Goal: Use online tool/utility: Utilize a website feature to perform a specific function

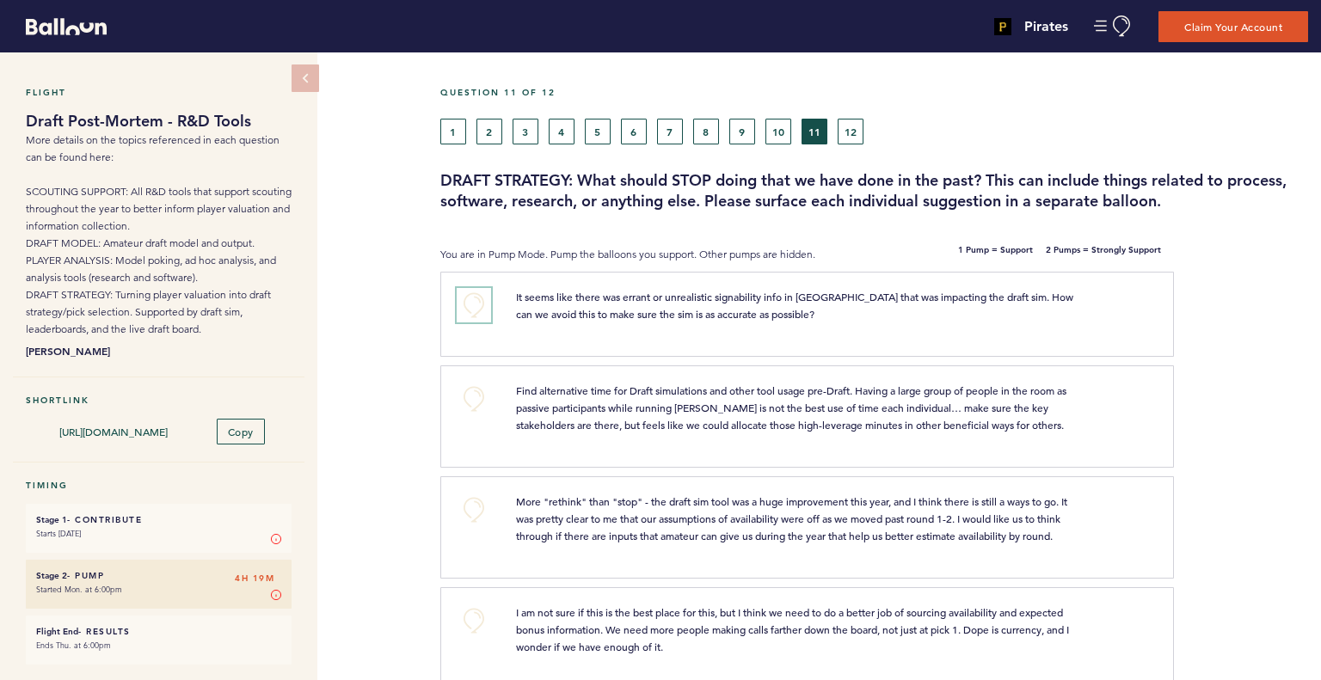
click at [463, 304] on button "+0" at bounding box center [474, 305] width 34 height 34
click at [463, 304] on button "+1" at bounding box center [474, 305] width 34 height 34
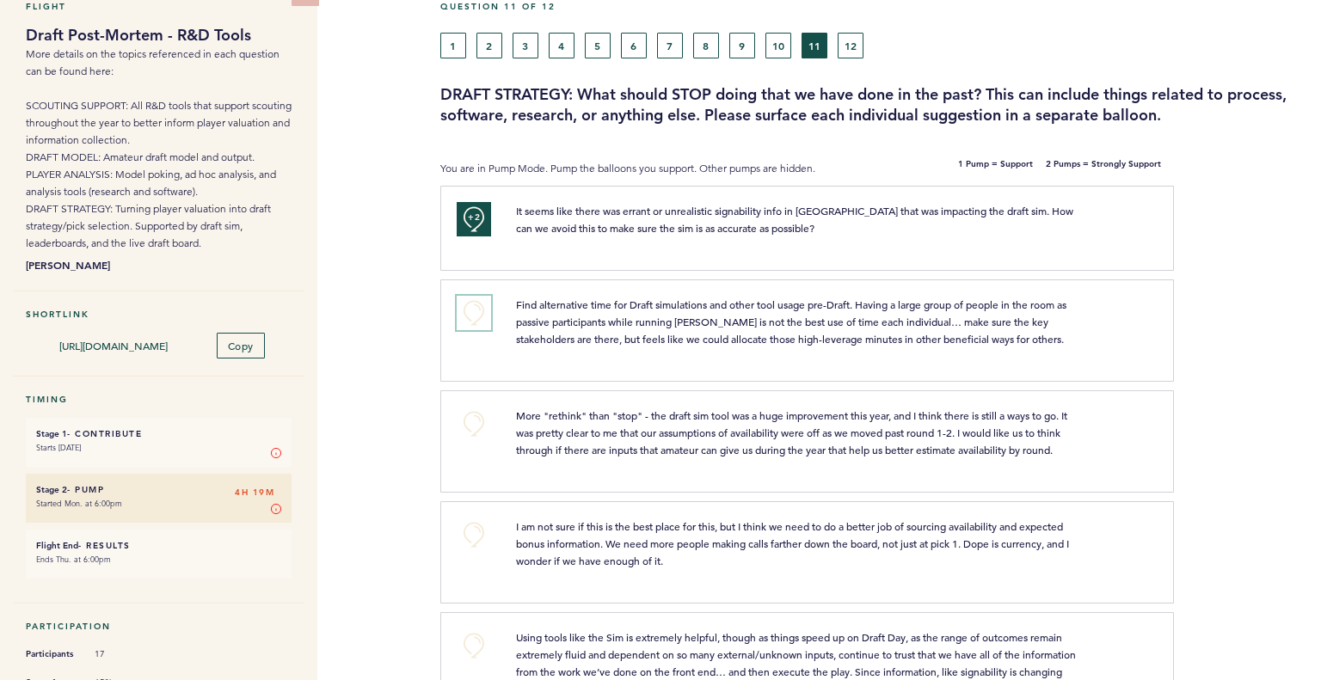
click at [482, 304] on button "+0" at bounding box center [474, 313] width 34 height 34
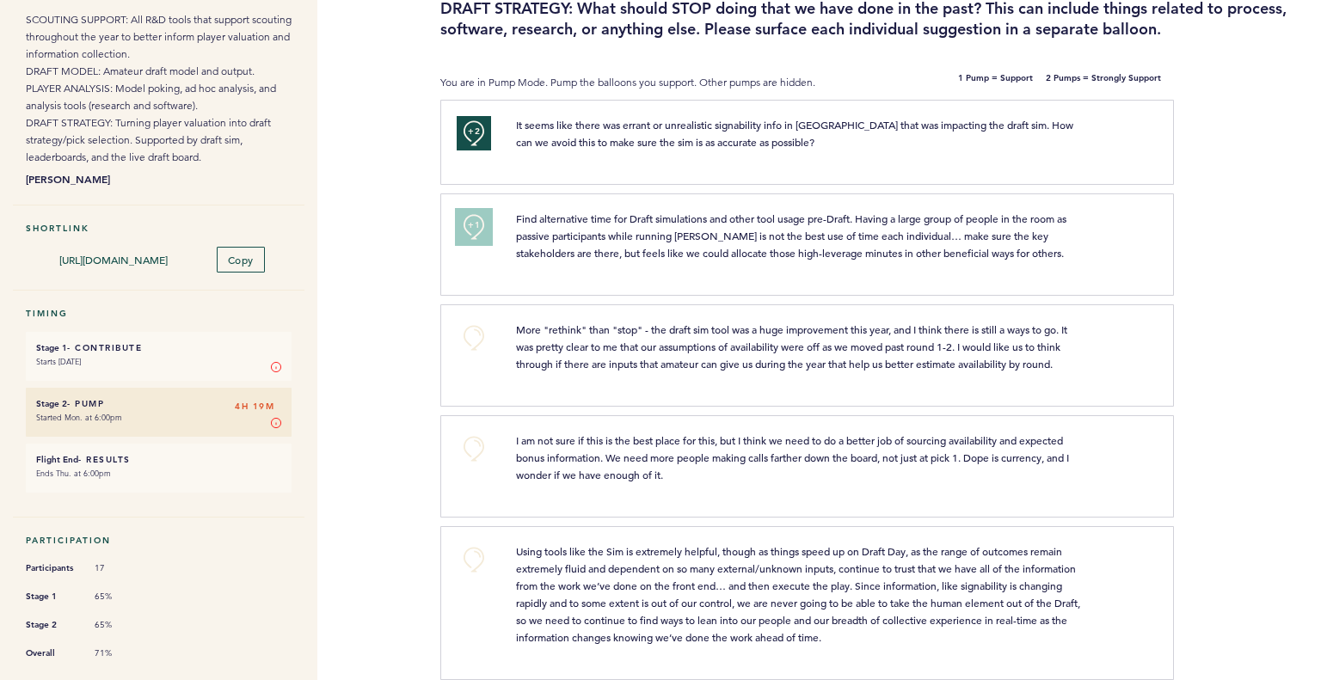
scroll to position [258, 0]
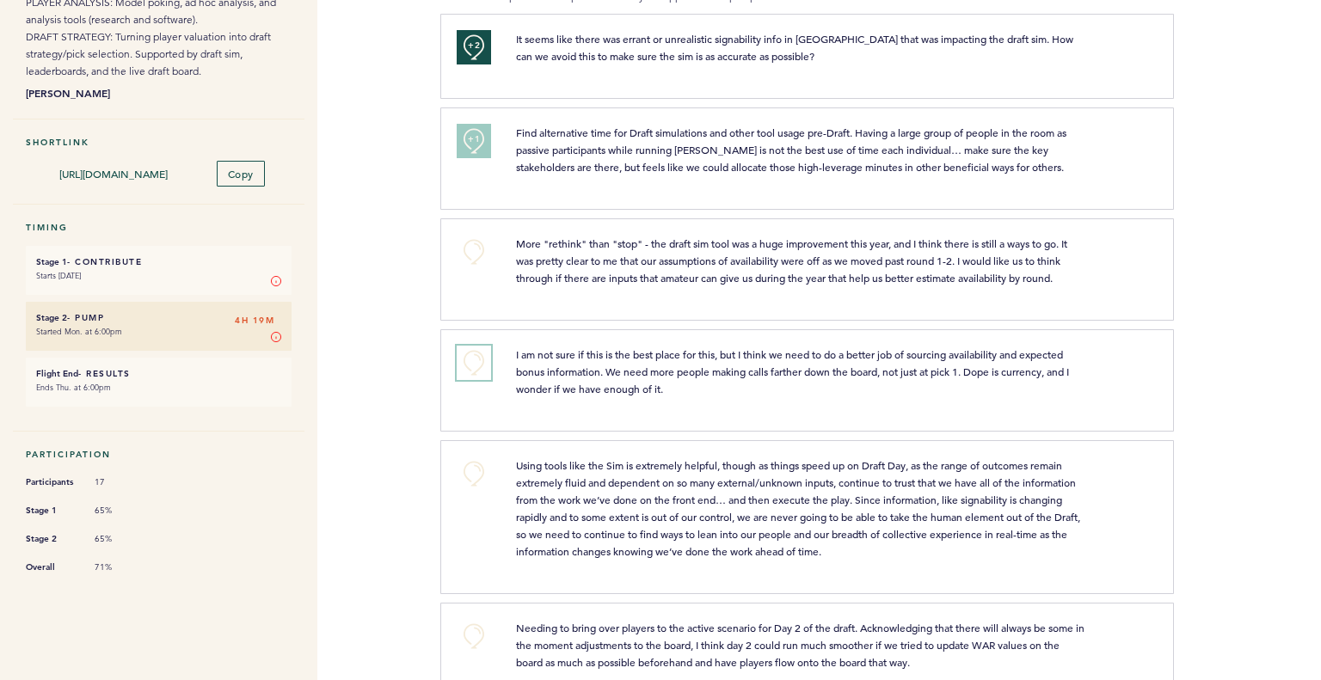
click at [483, 357] on button "+0" at bounding box center [474, 363] width 34 height 34
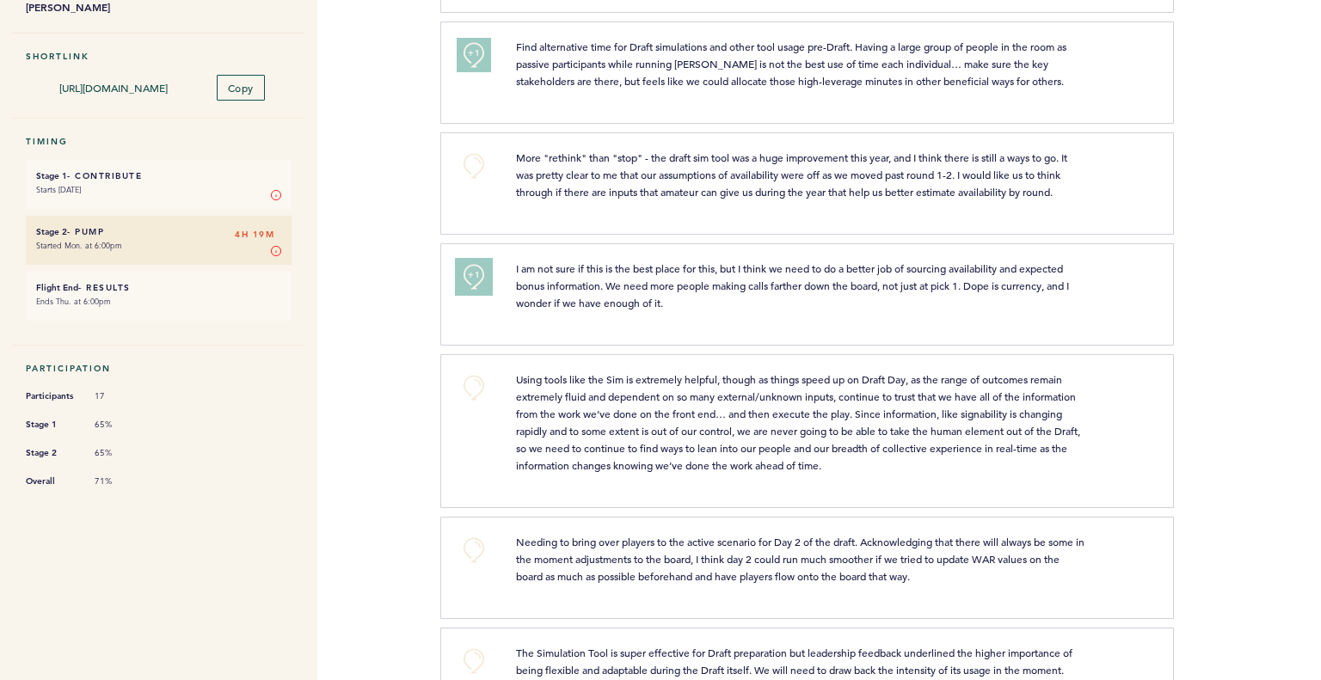
scroll to position [399, 0]
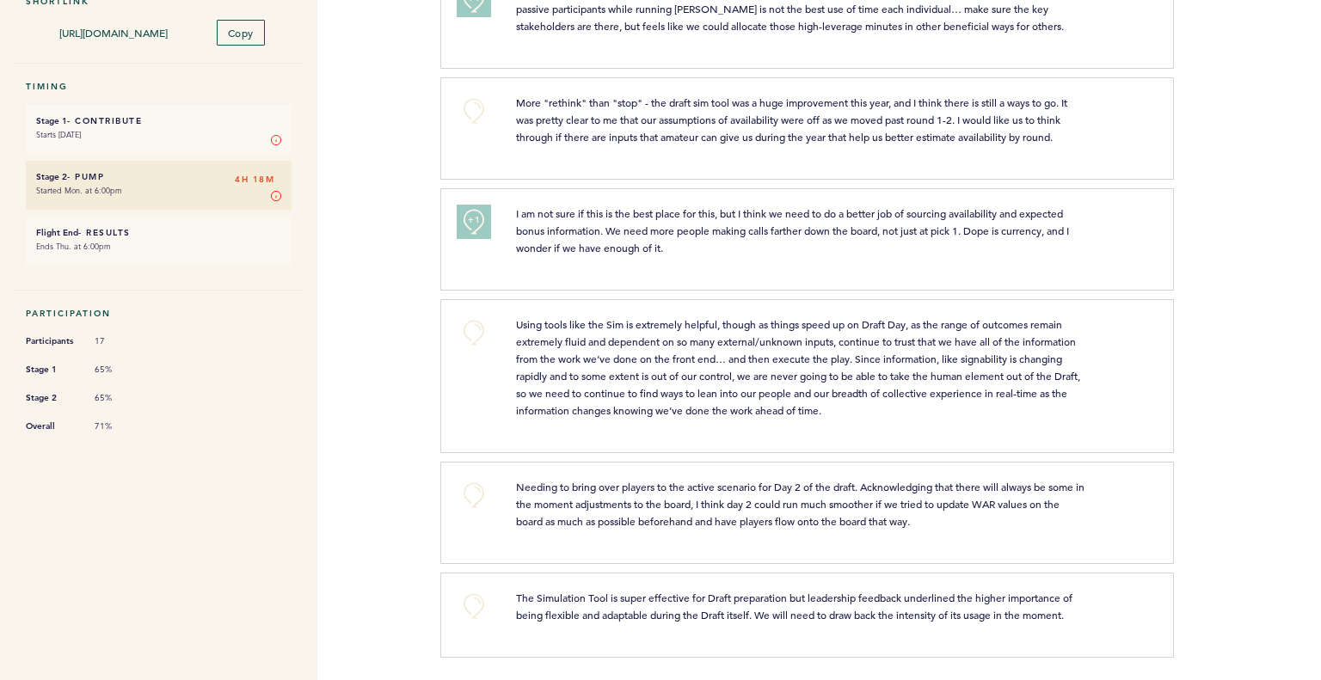
click at [451, 495] on div "+0" at bounding box center [473, 510] width 59 height 64
click at [457, 489] on button "+0" at bounding box center [474, 495] width 34 height 34
click at [458, 490] on button "+1" at bounding box center [474, 495] width 34 height 34
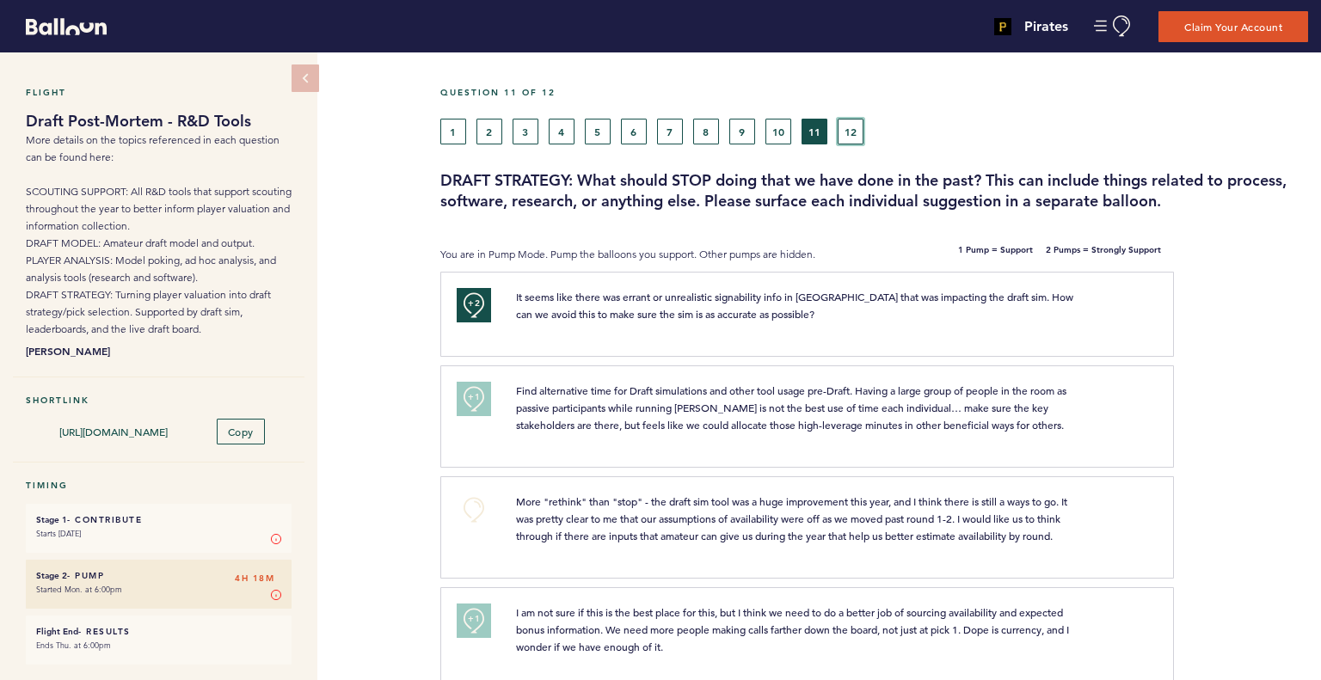
click at [850, 130] on button "12" at bounding box center [851, 132] width 26 height 26
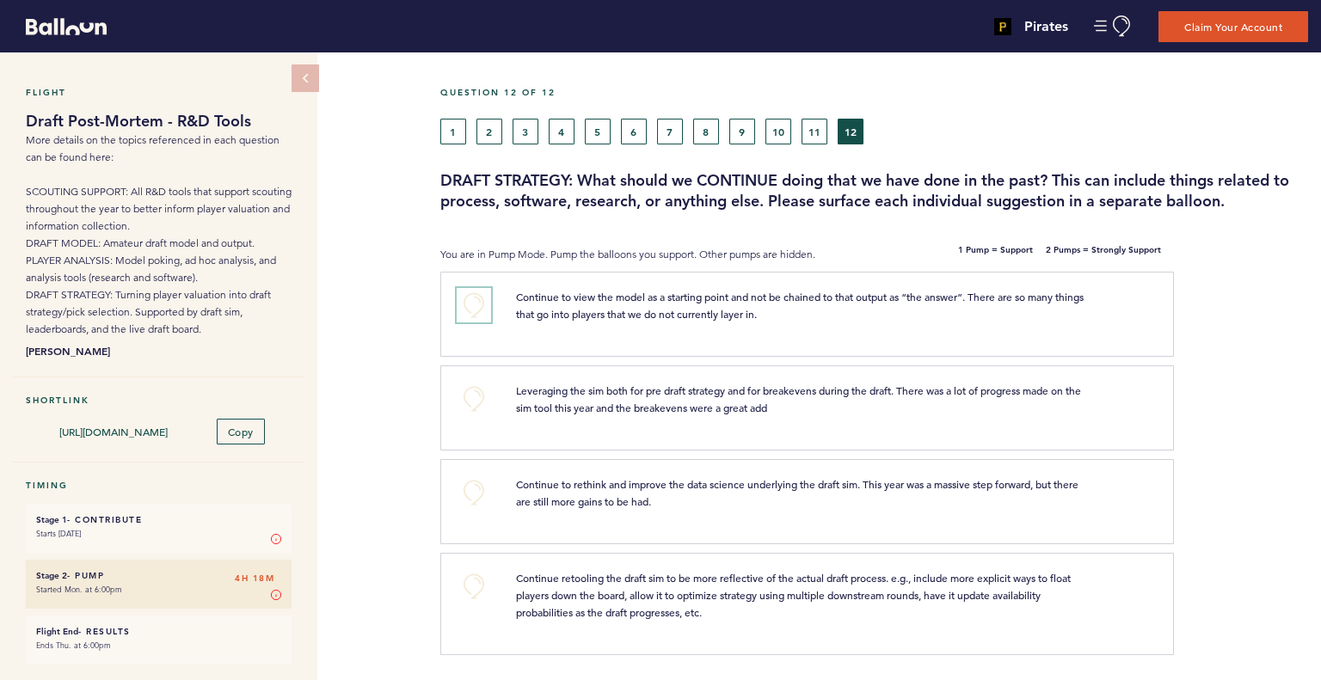
click at [463, 301] on button "+0" at bounding box center [474, 305] width 34 height 34
click at [476, 307] on span "+1" at bounding box center [474, 303] width 12 height 17
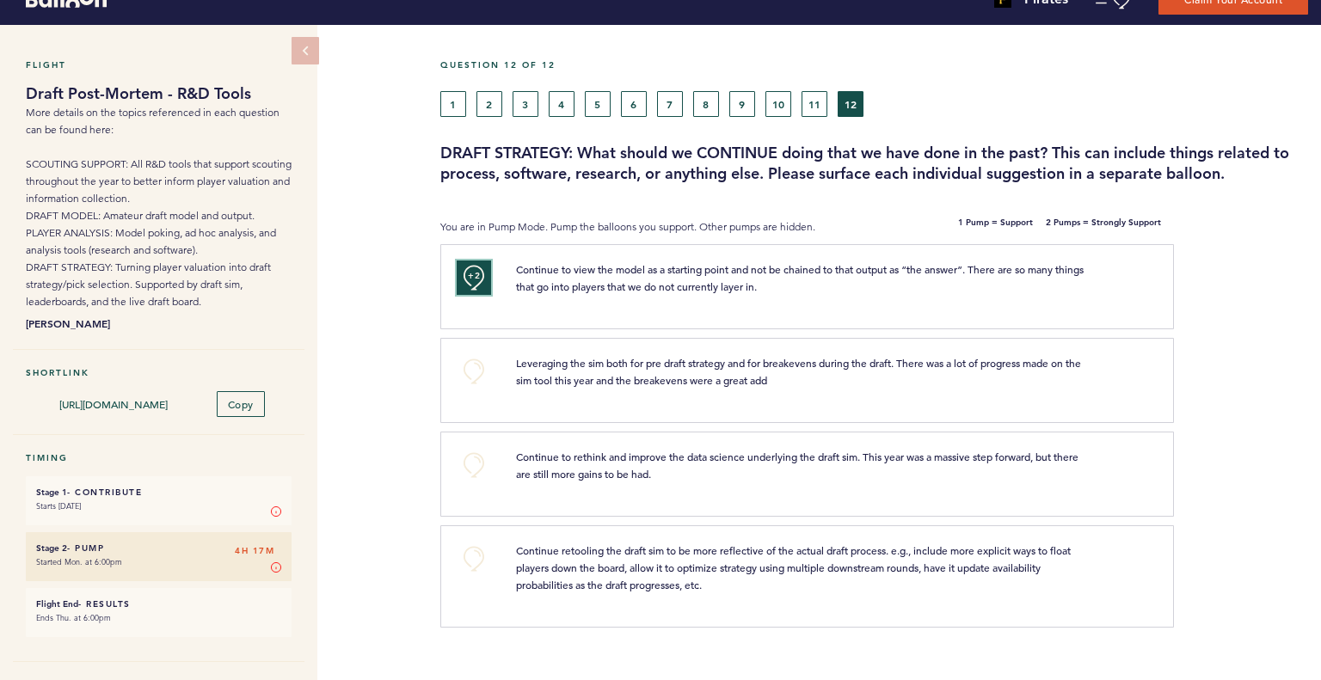
scroll to position [24, 0]
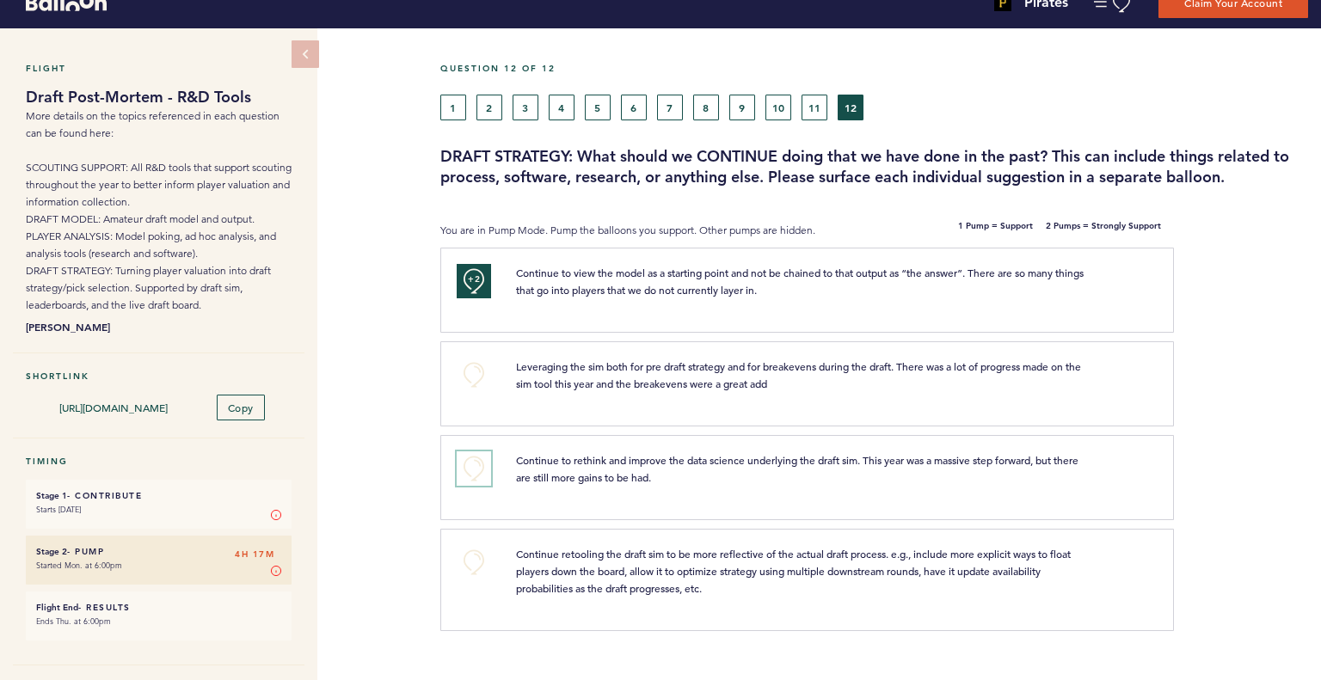
click at [485, 461] on button "+0" at bounding box center [474, 468] width 34 height 34
click at [485, 461] on button "+1" at bounding box center [474, 468] width 34 height 34
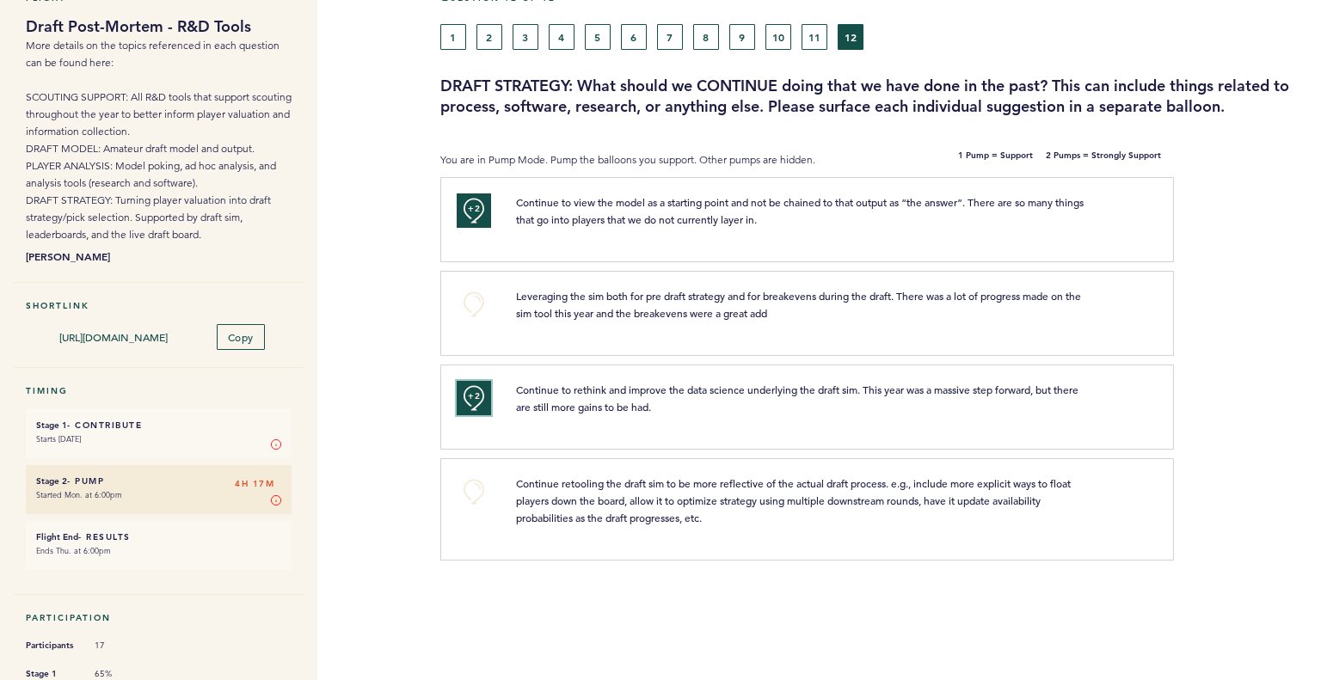
scroll to position [0, 0]
